Goal: Find specific page/section: Find specific page/section

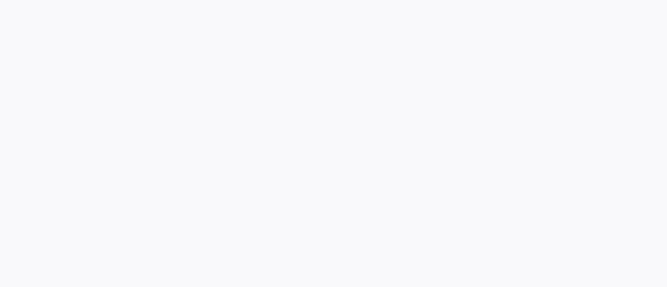
click at [149, 137] on div at bounding box center [333, 143] width 667 height 287
click at [86, 77] on div at bounding box center [333, 143] width 667 height 287
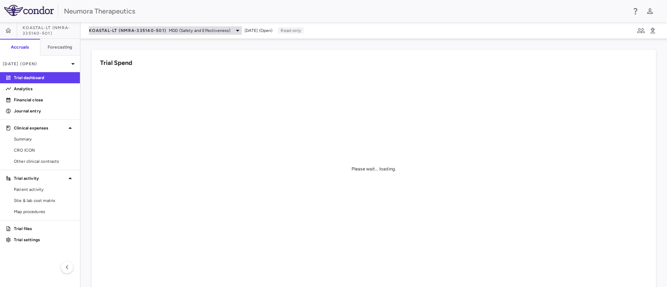
click at [213, 29] on span "MDD (Safety and Effectiveness)" at bounding box center [200, 30] width 62 height 6
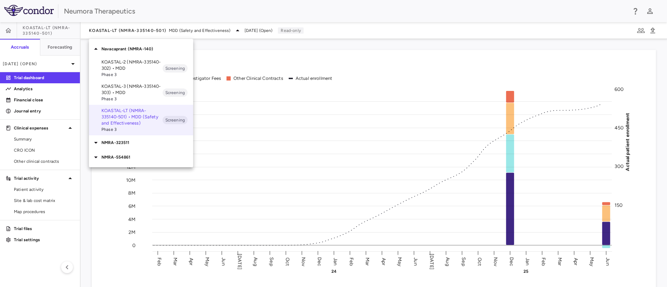
click at [122, 158] on p "NMRA-554861" at bounding box center [147, 157] width 92 height 6
click at [143, 1] on div at bounding box center [333, 143] width 667 height 287
